Goal: Information Seeking & Learning: Learn about a topic

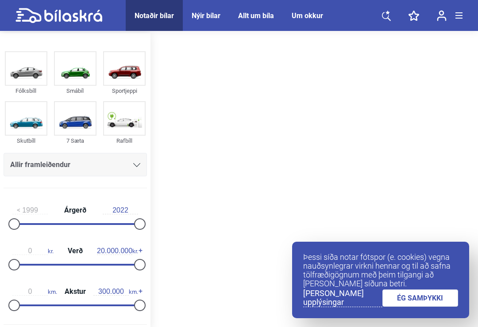
type input "16.900.000"
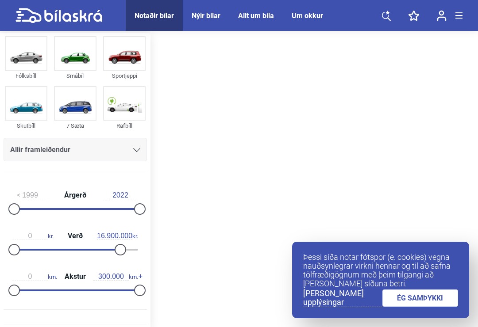
scroll to position [17, 0]
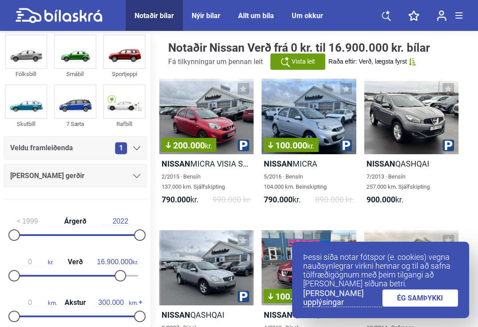
click at [129, 99] on img at bounding box center [124, 101] width 41 height 33
checkbox input "true"
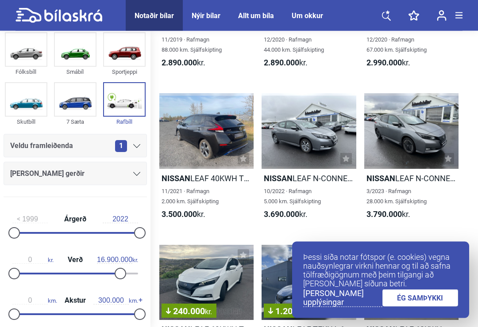
scroll to position [464, 0]
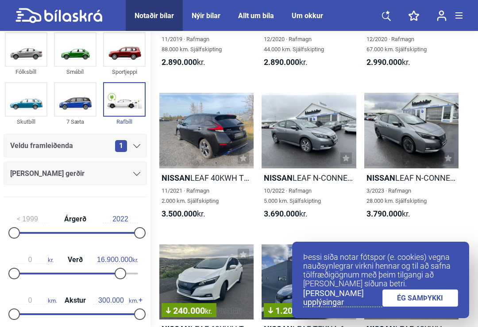
click at [420, 307] on link "ÉG SAMÞYKKI" at bounding box center [420, 298] width 76 height 17
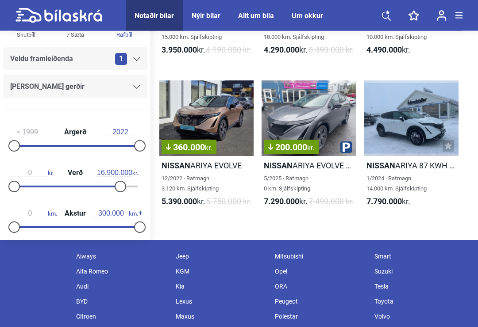
scroll to position [781, 0]
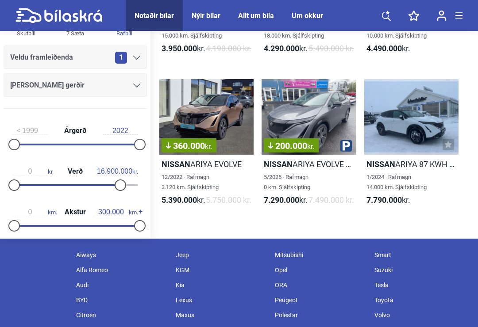
click at [212, 140] on div "360.000 kr." at bounding box center [206, 117] width 94 height 76
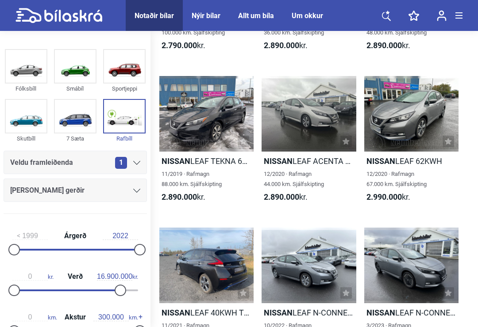
scroll to position [781, 0]
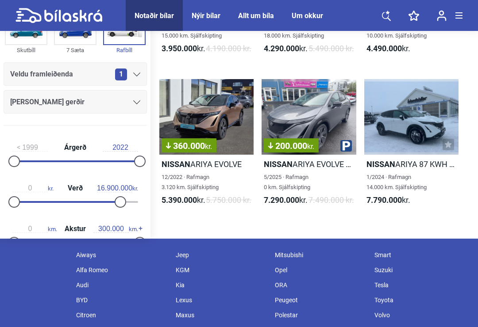
click at [307, 169] on h2 "Nissan ARIYA EVOLVE AWD 87 KWH" at bounding box center [308, 164] width 94 height 10
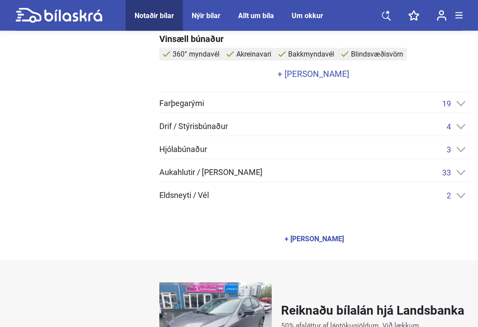
scroll to position [402, 0]
click at [244, 174] on span "Aukahlutir / [PERSON_NAME]" at bounding box center [210, 173] width 103 height 8
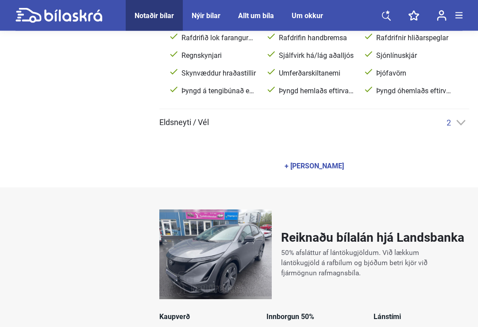
scroll to position [687, 0]
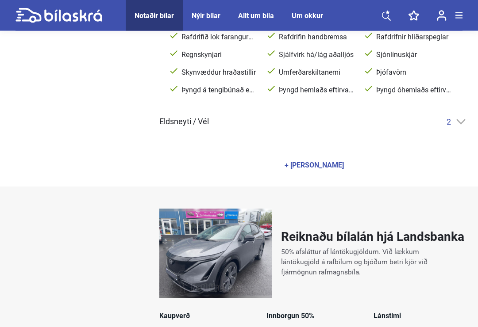
click at [308, 164] on div "+ [PERSON_NAME]" at bounding box center [313, 165] width 59 height 7
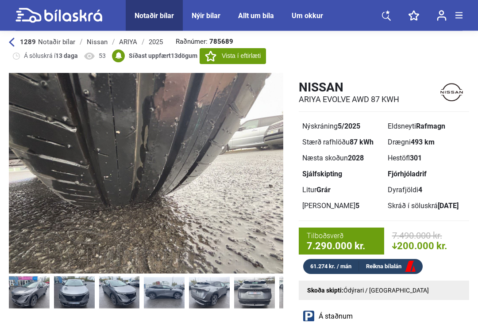
scroll to position [0, 0]
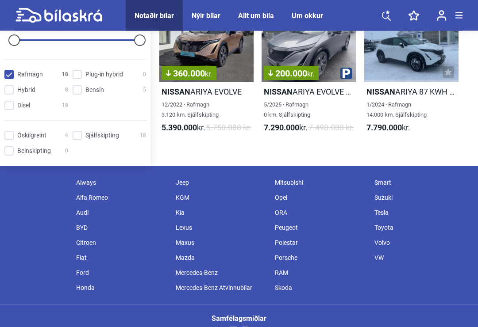
scroll to position [853, 0]
